Goal: Task Accomplishment & Management: Manage account settings

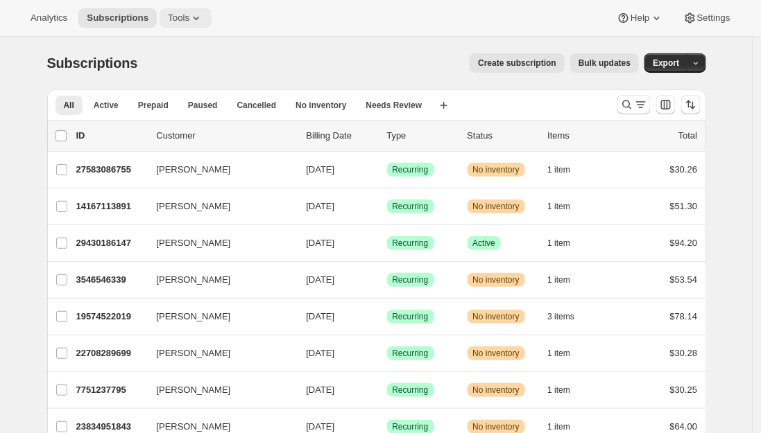
click at [178, 17] on span "Tools" at bounding box center [178, 17] width 21 height 11
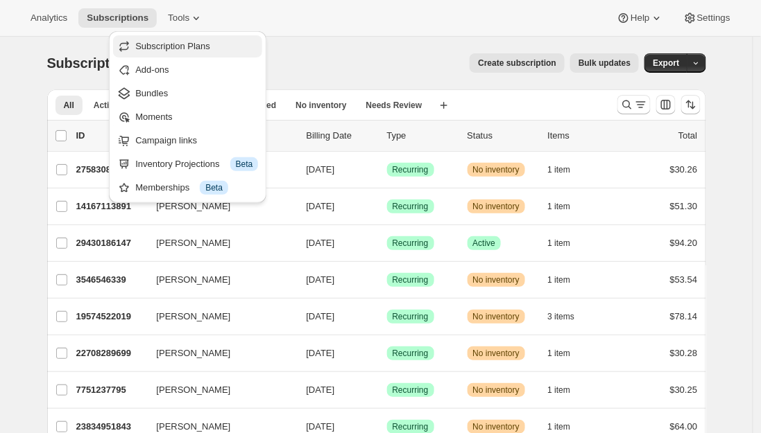
click at [178, 44] on span "Subscription Plans" at bounding box center [172, 46] width 75 height 10
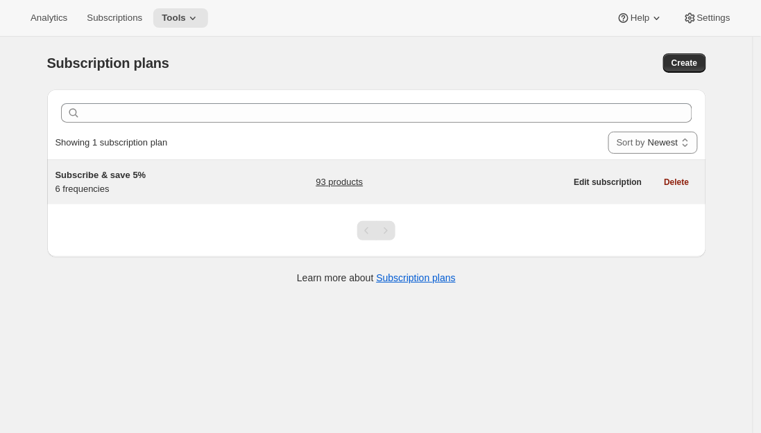
click at [327, 182] on link "93 products" at bounding box center [339, 182] width 47 height 14
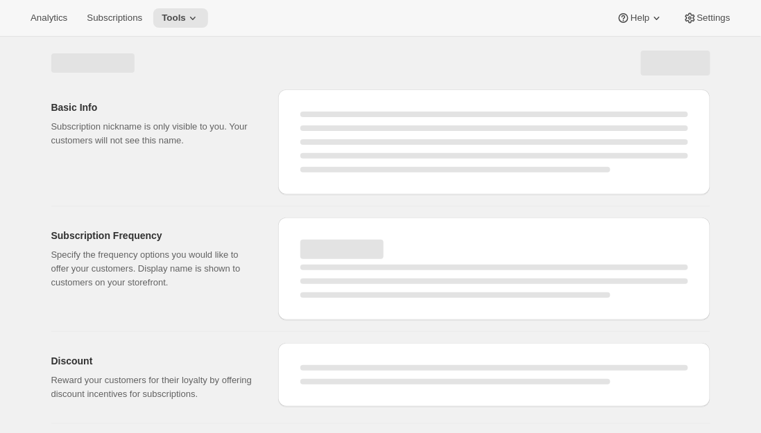
select select "WEEK"
select select "MONTH"
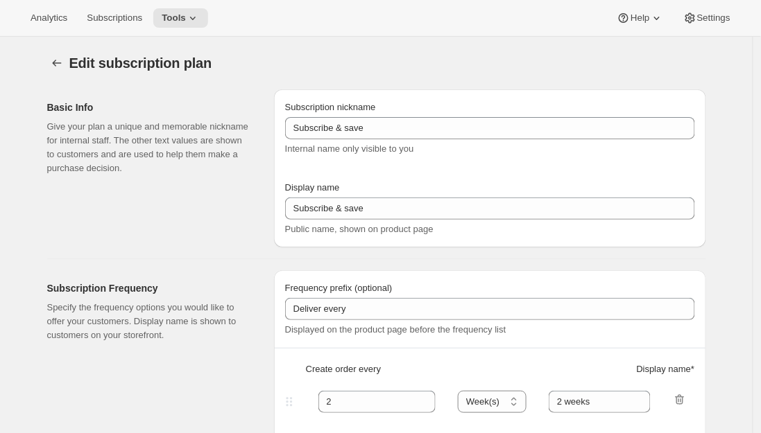
type input "Subscribe & save 5%"
type input "1"
type input "Week"
type input "2"
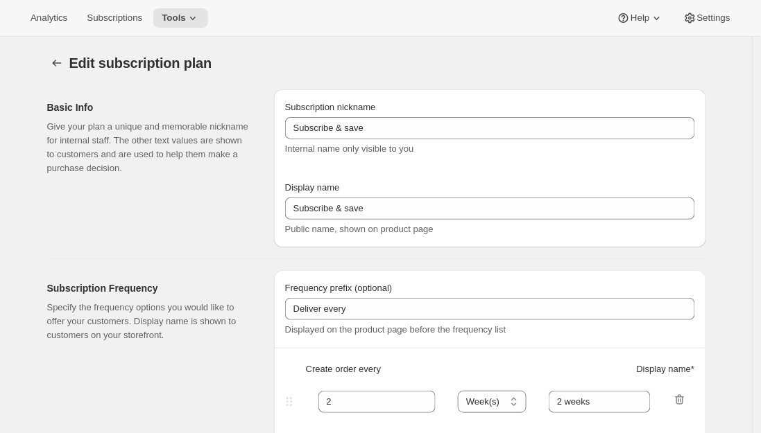
select select "WEEK"
type input "2 weeks"
type input "5"
select select "WEEK"
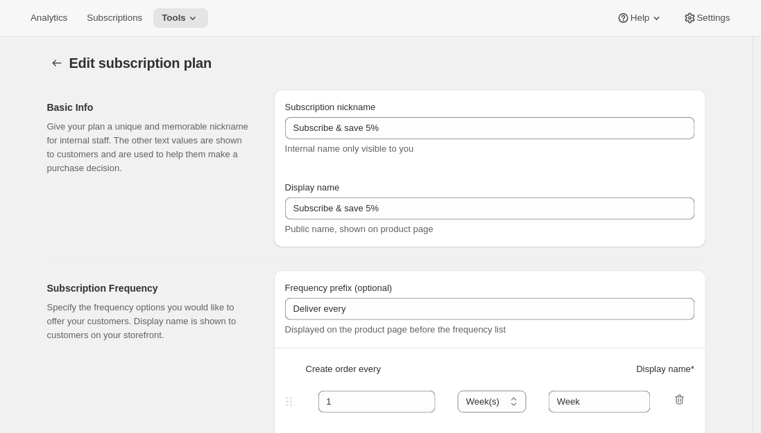
select select "WEEK"
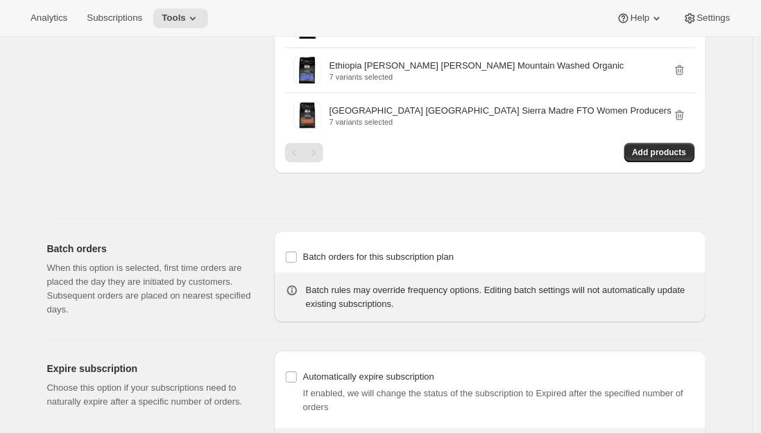
scroll to position [1893, 0]
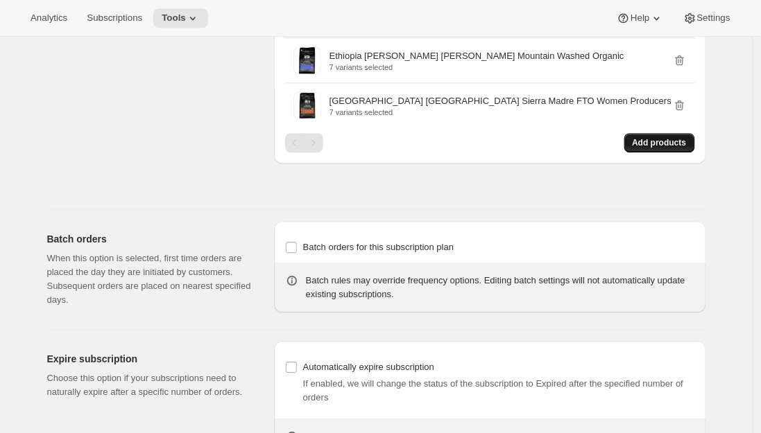
click at [659, 148] on span "Add products" at bounding box center [659, 142] width 54 height 11
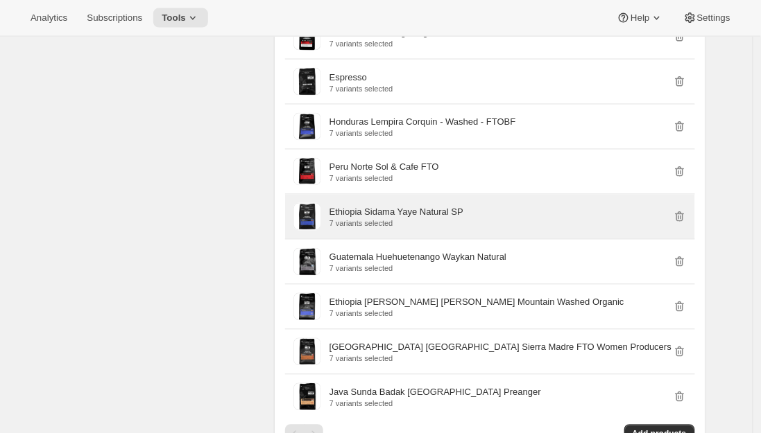
scroll to position [1637, 0]
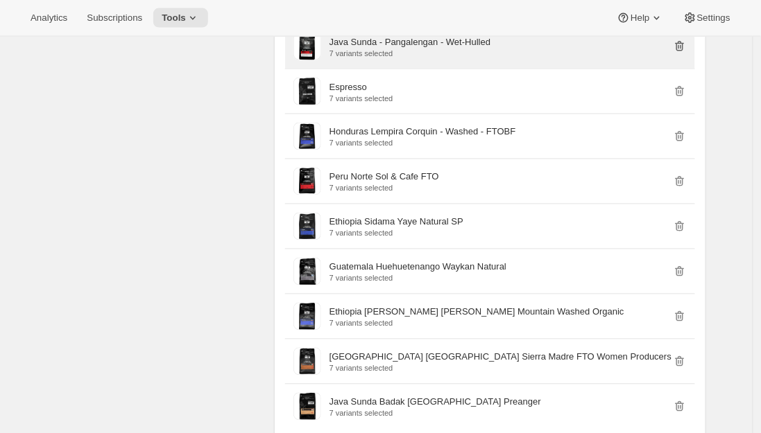
click at [683, 53] on icon "button" at bounding box center [680, 47] width 14 height 14
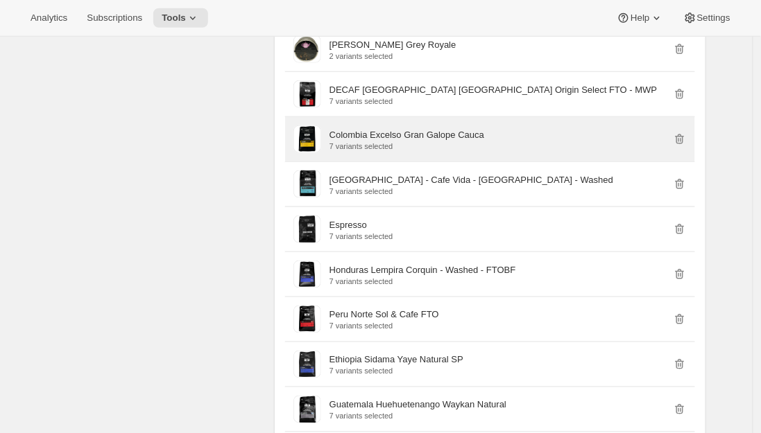
scroll to position [1448, 0]
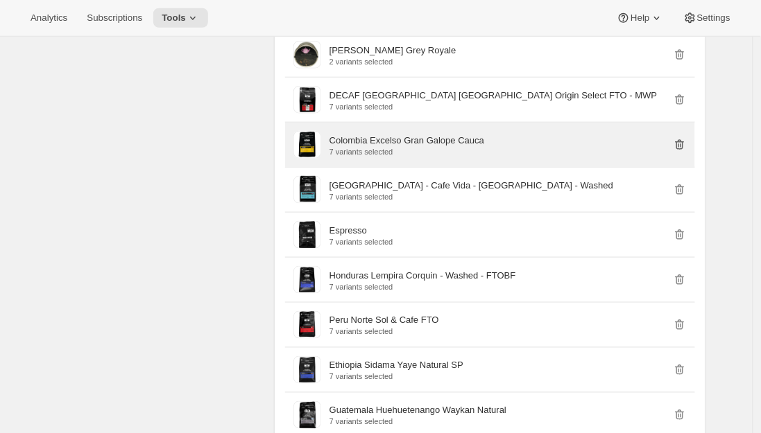
click at [679, 148] on icon "button" at bounding box center [678, 146] width 1 height 4
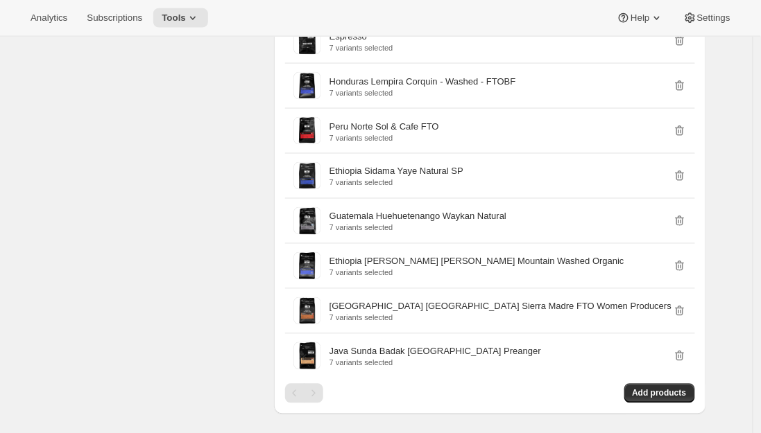
scroll to position [1585, 0]
